Goal: Task Accomplishment & Management: Manage account settings

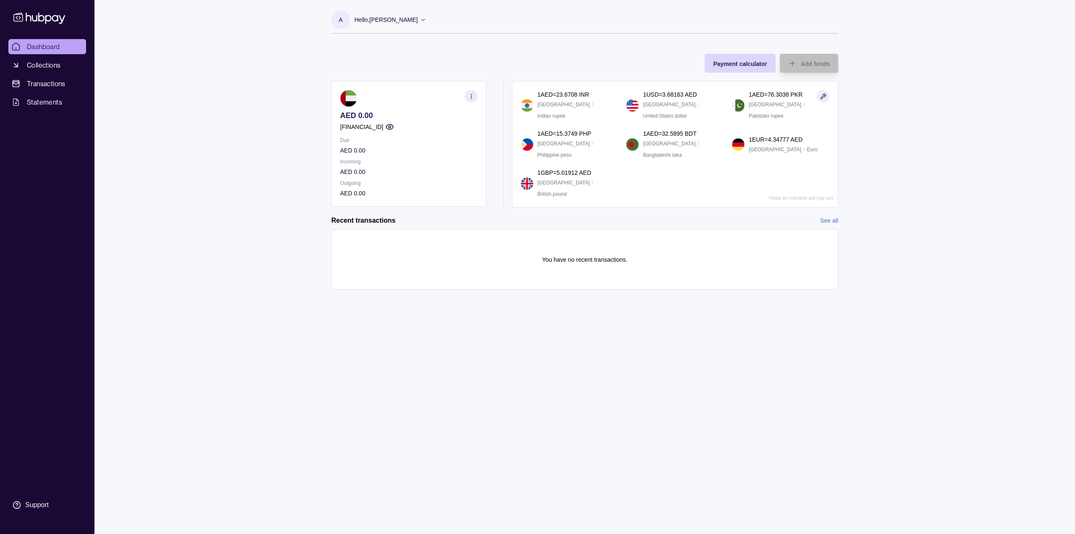
click at [426, 17] on icon at bounding box center [423, 19] width 6 height 6
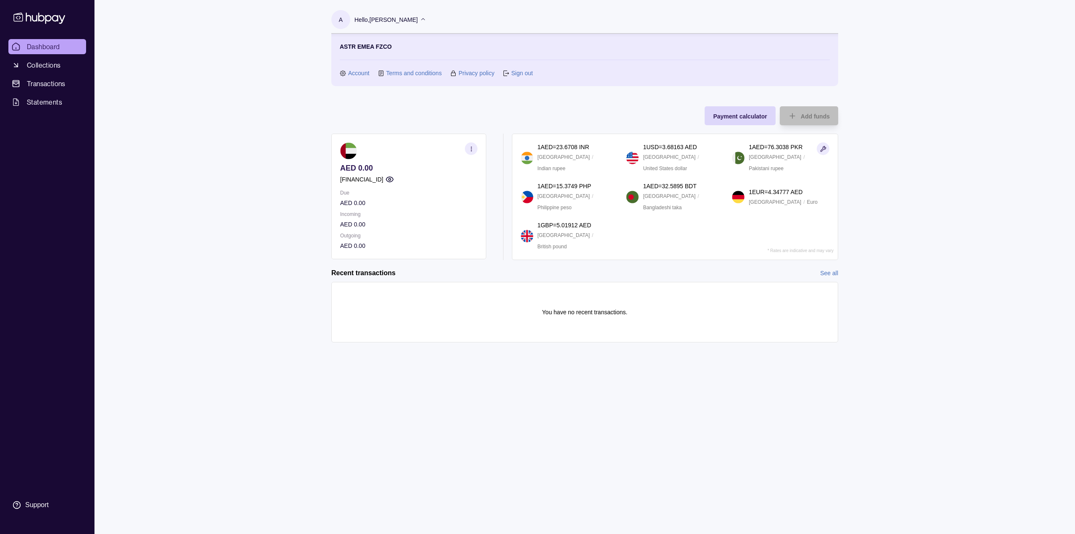
click at [357, 74] on link "Account" at bounding box center [358, 72] width 21 height 9
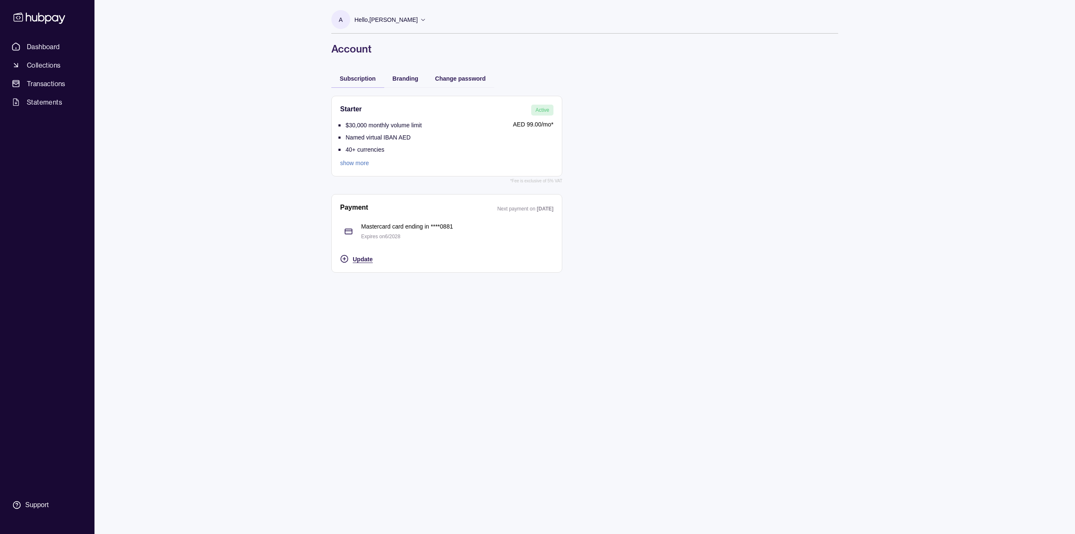
click at [360, 257] on span "Update" at bounding box center [363, 259] width 20 height 7
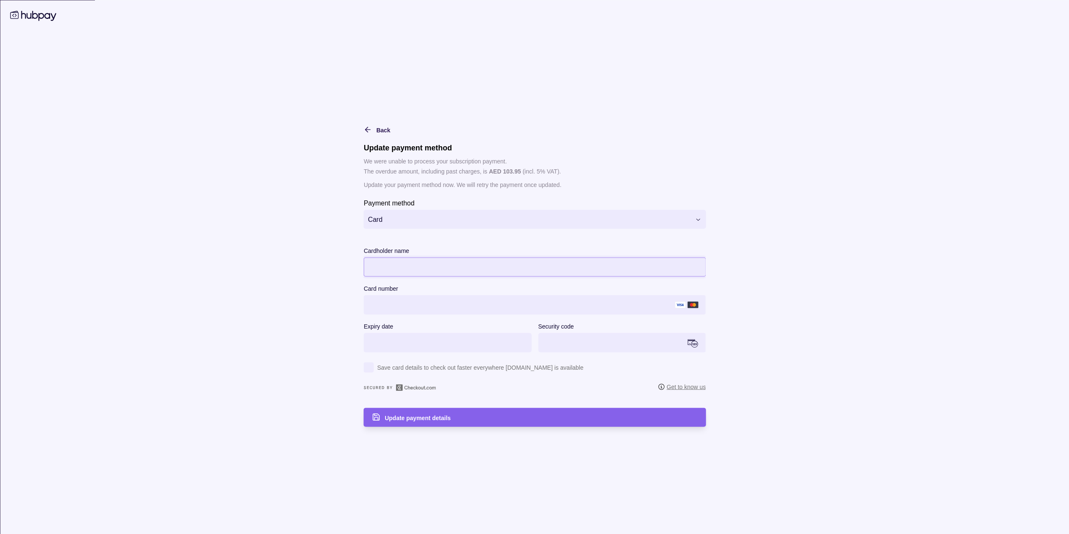
click at [424, 223] on html "**********" at bounding box center [534, 267] width 1069 height 534
click at [529, 419] on div "Update payment details" at bounding box center [540, 417] width 313 height 10
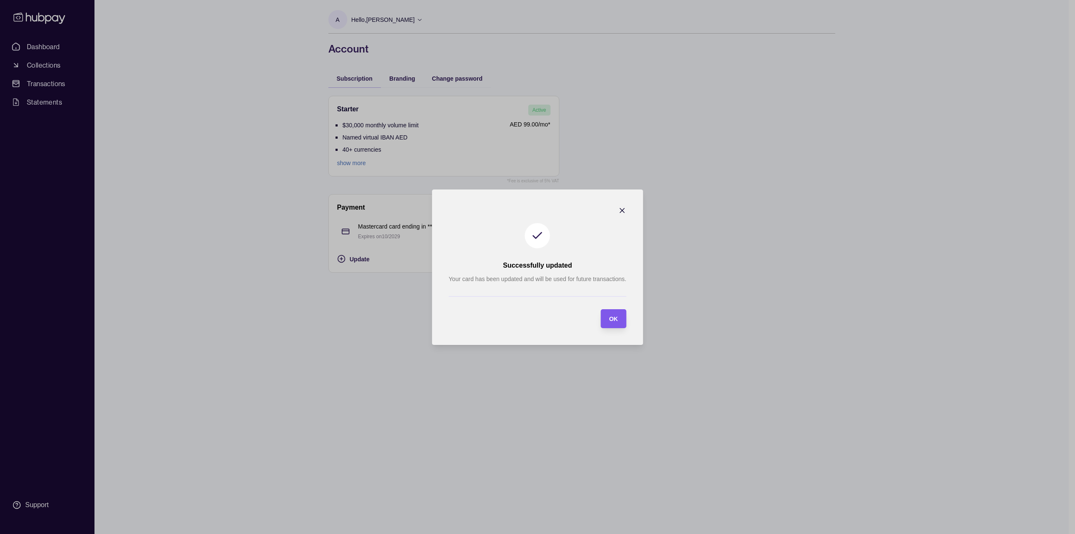
click at [615, 320] on span "OK" at bounding box center [613, 318] width 9 height 7
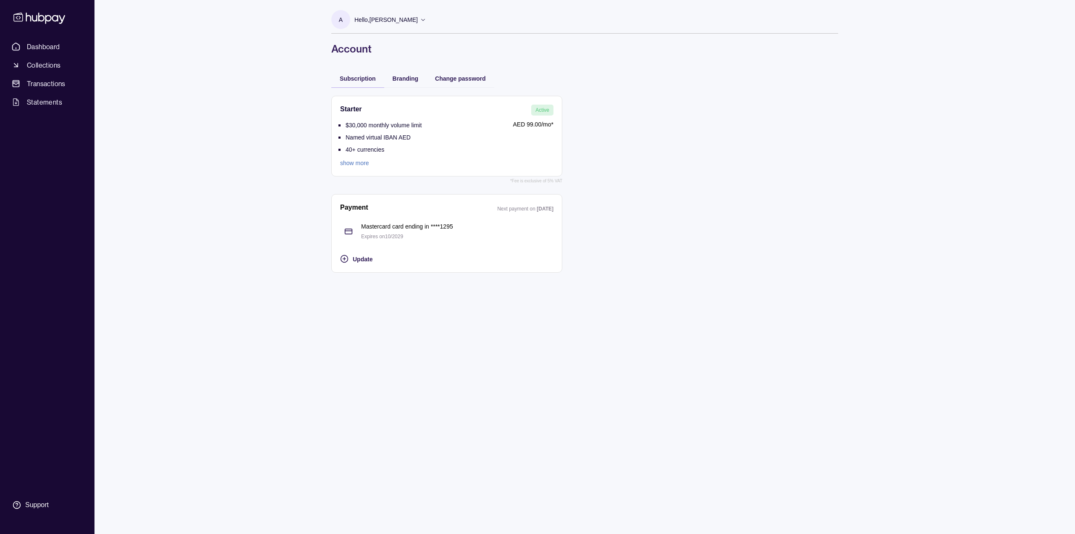
drag, startPoint x: 739, startPoint y: 315, endPoint x: 733, endPoint y: 314, distance: 5.6
click at [739, 315] on div "A Hello, Annabelle Oroceo Briones ASTR EMEA FZCO Account Terms and conditions P…" at bounding box center [585, 267] width 541 height 534
click at [596, 468] on div "A Hello, Annabelle Oroceo Briones ASTR EMEA FZCO Account Terms and conditions P…" at bounding box center [585, 267] width 541 height 534
drag, startPoint x: 725, startPoint y: 423, endPoint x: 648, endPoint y: 323, distance: 125.7
click at [726, 422] on div "A Hello, Annabelle Oroceo Briones ASTR EMEA FZCO Account Terms and conditions P…" at bounding box center [585, 267] width 541 height 534
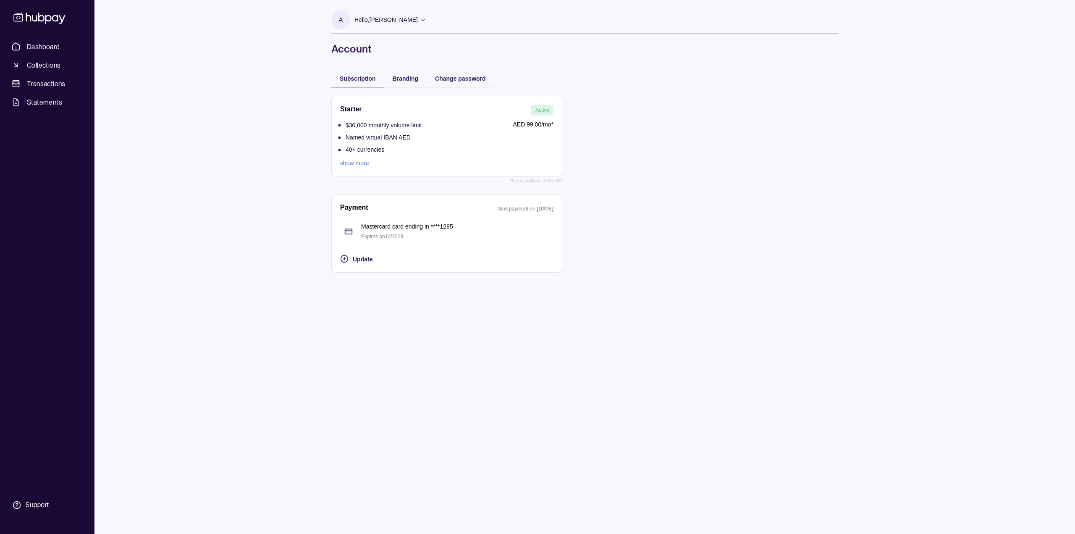
click at [903, 268] on div "Dashboard Collections Transactions Statements Support A Hello, Annabelle Oroceo…" at bounding box center [537, 267] width 1075 height 534
drag, startPoint x: 684, startPoint y: 209, endPoint x: 681, endPoint y: 204, distance: 5.8
click at [685, 208] on div "Starter Active $30,000 monthly volume limit Named virtual IBAN AED 40+ currenci…" at bounding box center [584, 184] width 507 height 194
